Goal: Transaction & Acquisition: Purchase product/service

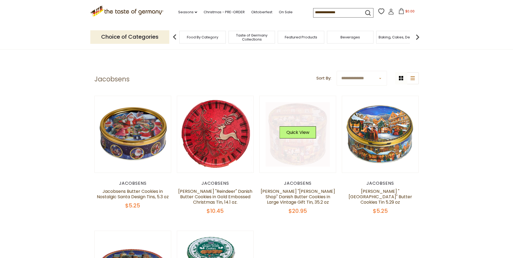
click at [301, 110] on link at bounding box center [298, 134] width 64 height 64
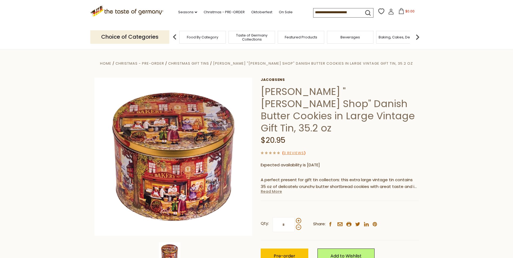
click at [269, 189] on link "Read More" at bounding box center [271, 191] width 21 height 5
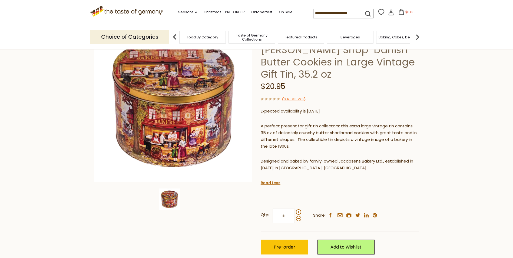
scroll to position [54, 0]
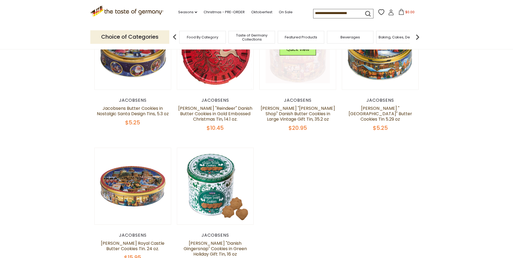
scroll to position [27, 0]
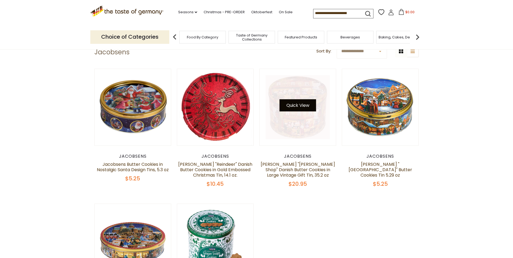
click at [296, 103] on button "Quick View" at bounding box center [298, 105] width 37 height 12
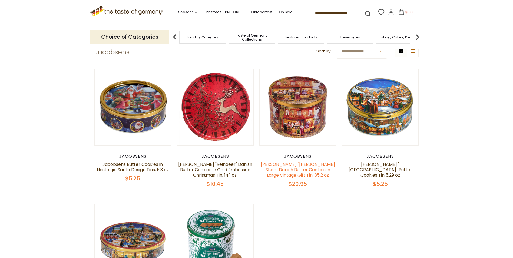
click at [301, 170] on link "[PERSON_NAME] "[PERSON_NAME] Shop" Danish Butter Cookies in Large Vintage Gift …" at bounding box center [298, 169] width 74 height 17
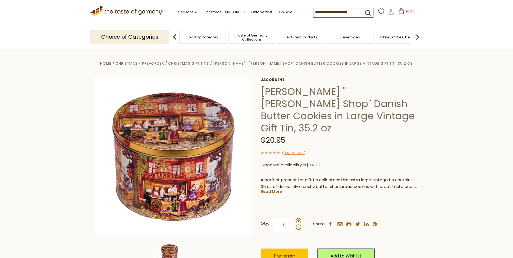
click at [274, 189] on link "Read More" at bounding box center [271, 191] width 21 height 5
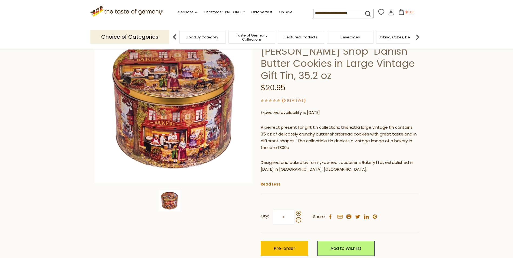
scroll to position [54, 0]
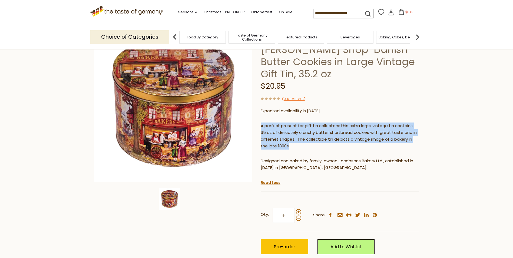
drag, startPoint x: 280, startPoint y: 134, endPoint x: 261, endPoint y: 114, distance: 27.4
click at [261, 123] on p "A perfect present for gift tin collectors: this extra large vintage tin contain…" at bounding box center [340, 136] width 158 height 27
drag, startPoint x: 261, startPoint y: 114, endPoint x: 303, endPoint y: 130, distance: 44.3
click at [303, 130] on p "A perfect present for gift tin collectors: this extra large vintage tin contain…" at bounding box center [340, 136] width 158 height 27
